Goal: Transaction & Acquisition: Purchase product/service

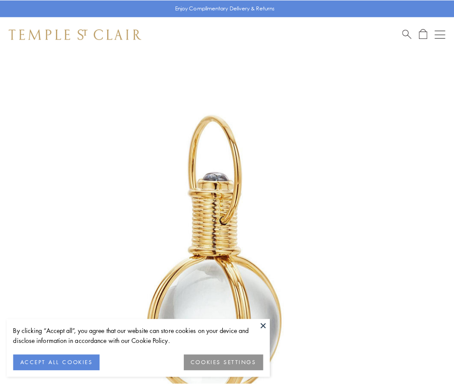
scroll to position [226, 0]
